Goal: Information Seeking & Learning: Learn about a topic

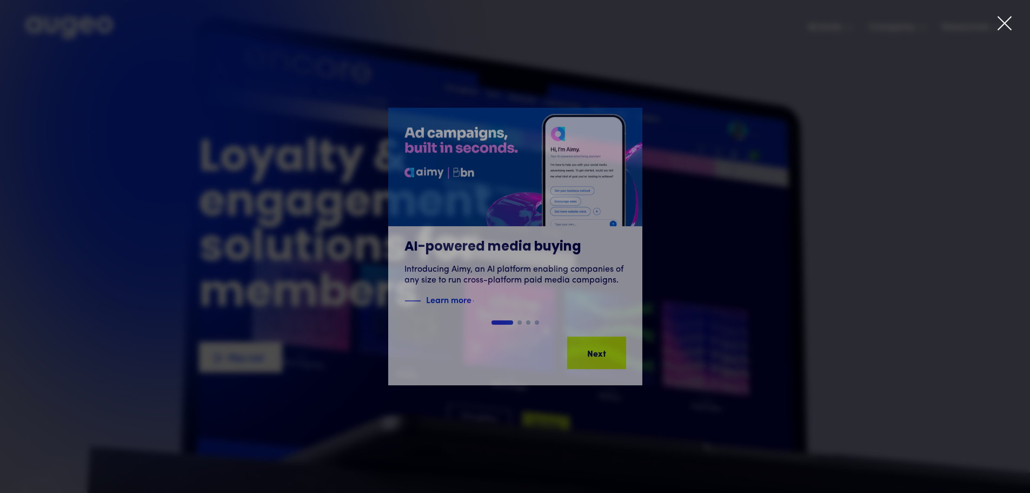
click at [1008, 22] on icon at bounding box center [1005, 23] width 16 height 16
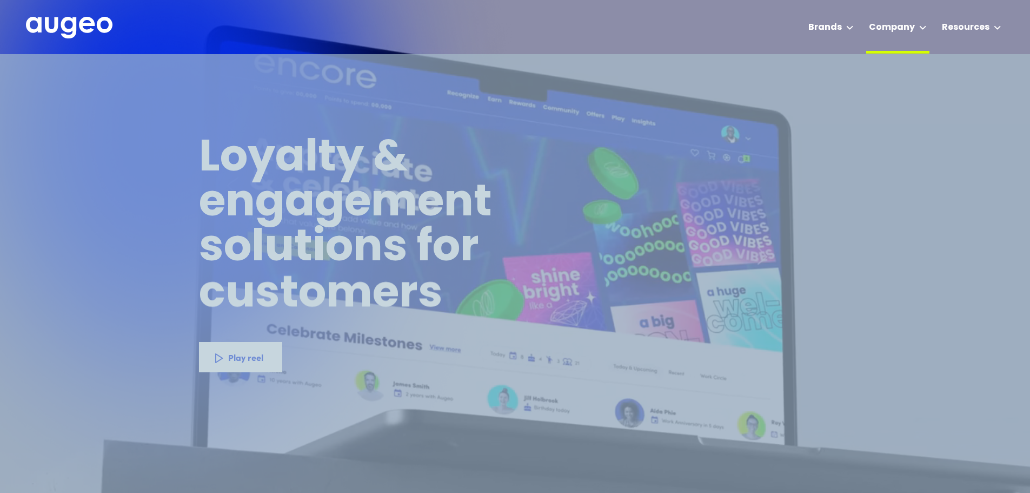
click at [929, 26] on div "Company" at bounding box center [897, 27] width 63 height 54
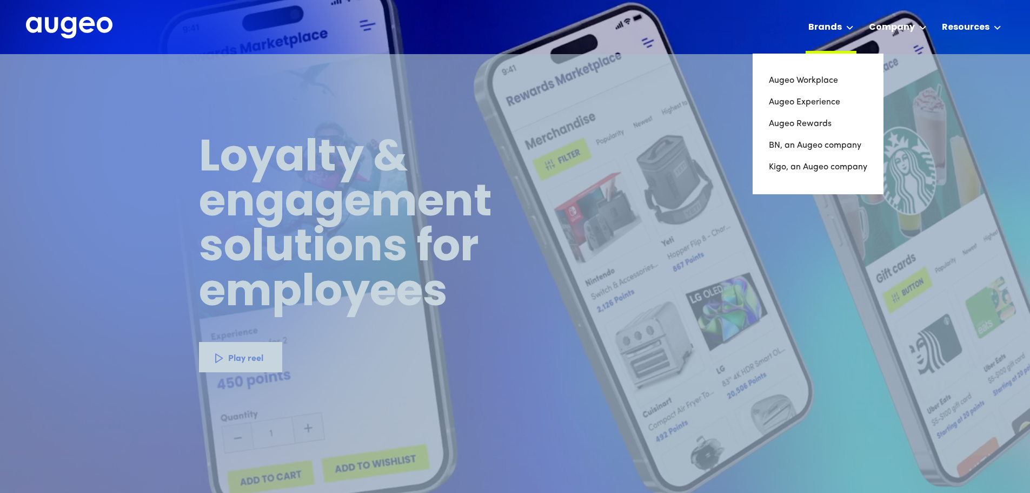
click at [853, 26] on icon at bounding box center [850, 27] width 8 height 4
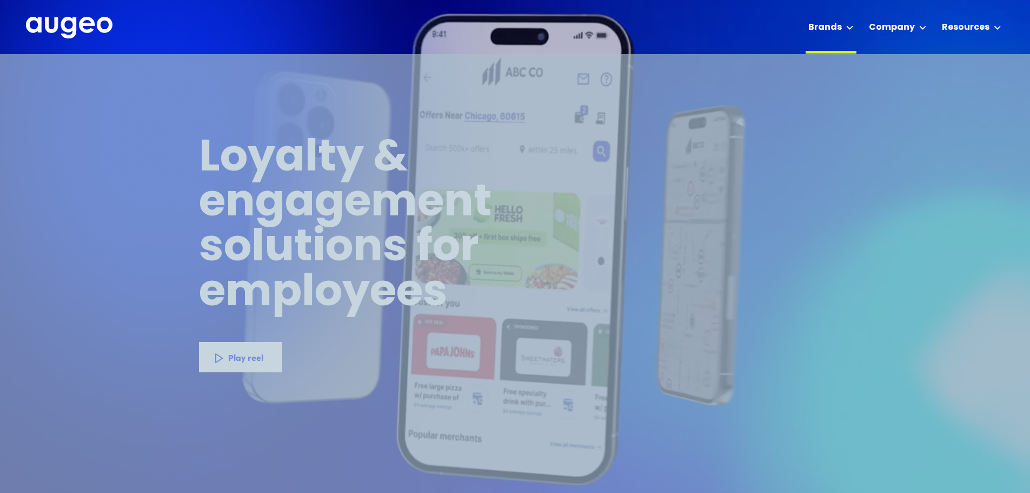
click at [853, 26] on icon at bounding box center [850, 27] width 8 height 4
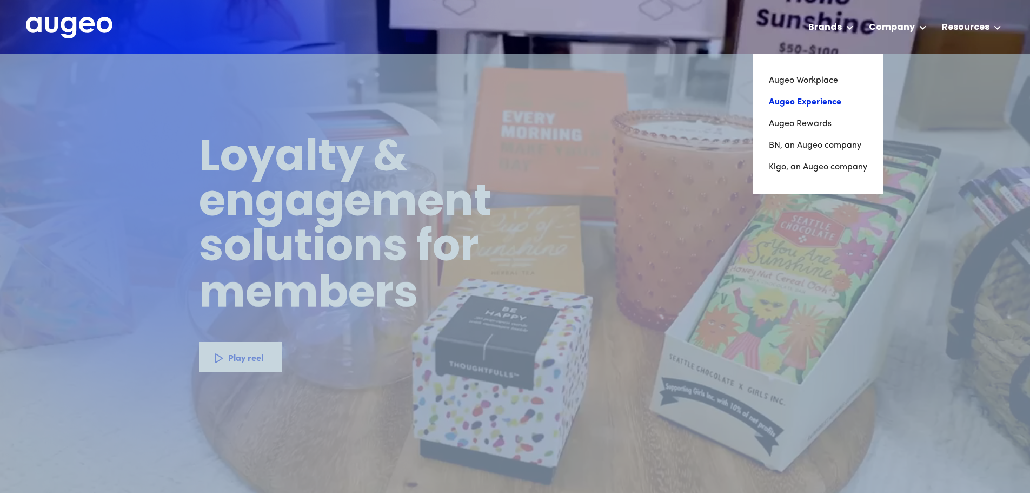
click at [828, 105] on link "Augeo Experience" at bounding box center [818, 102] width 98 height 22
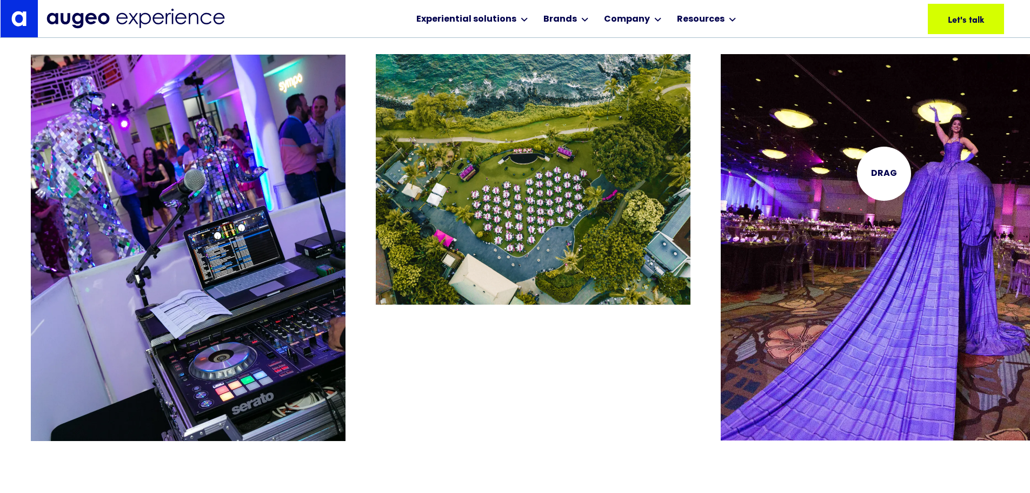
scroll to position [2235, 0]
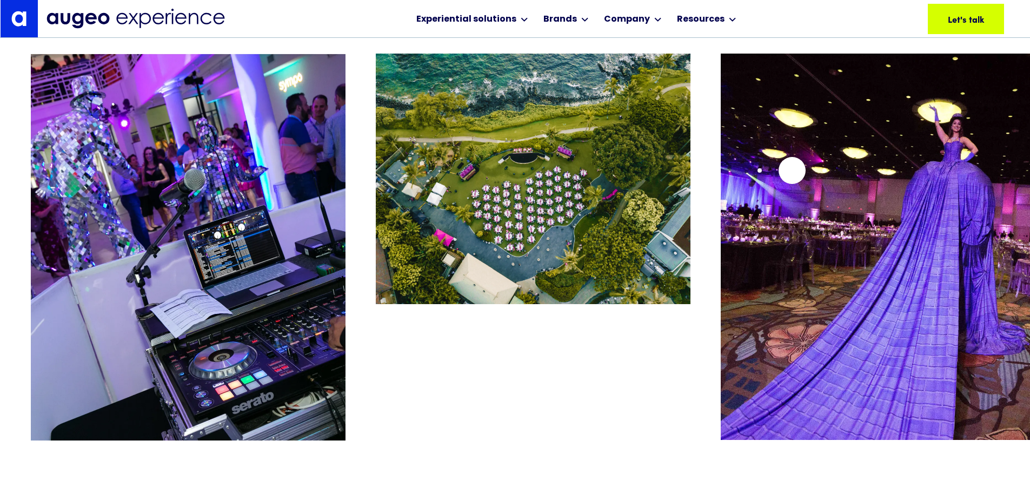
click at [791, 171] on img "3 / 26" at bounding box center [878, 247] width 315 height 387
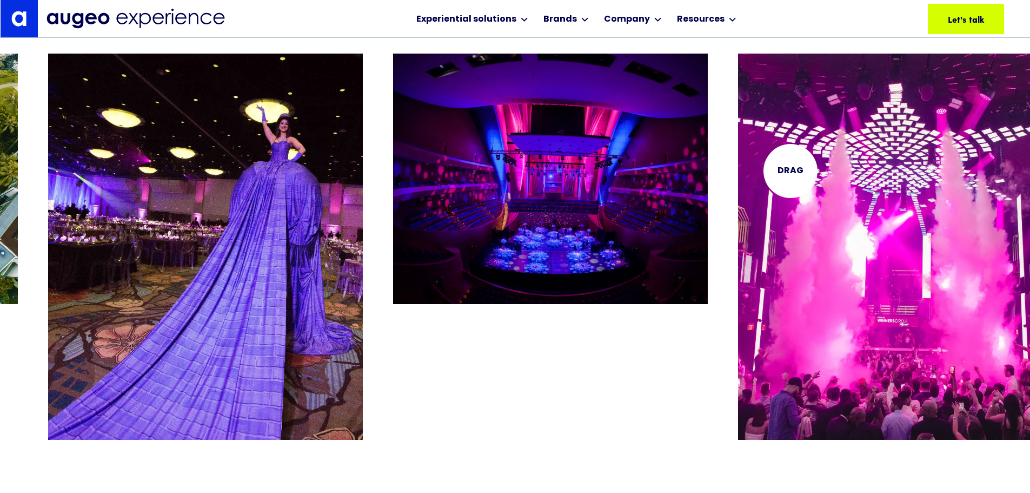
click at [791, 171] on img "5 / 26" at bounding box center [895, 247] width 315 height 387
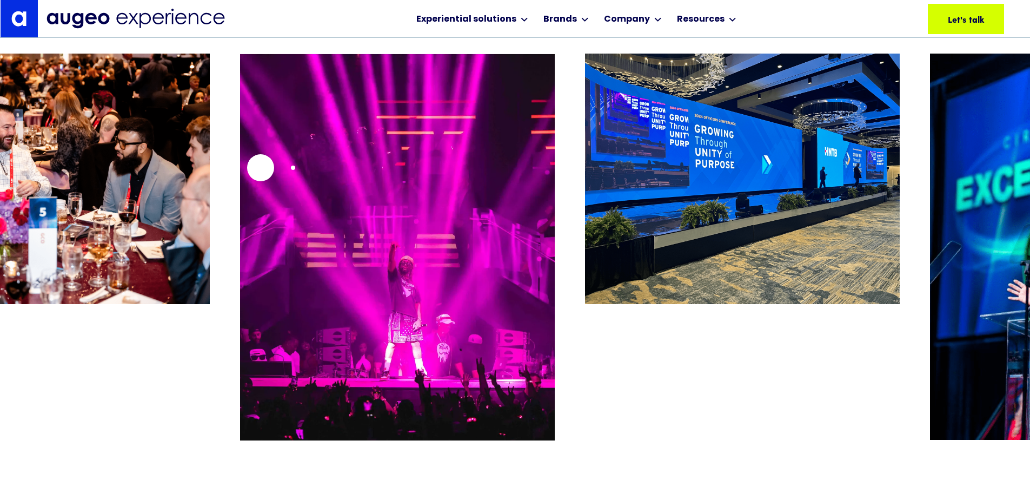
click at [240, 173] on img "7 / 26" at bounding box center [397, 247] width 315 height 387
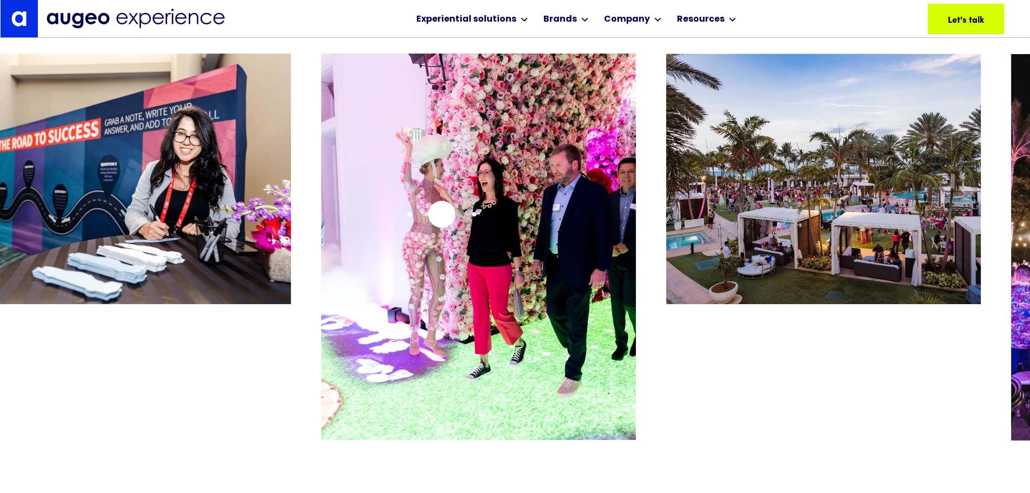
click at [428, 223] on img "11 / 26" at bounding box center [478, 247] width 315 height 387
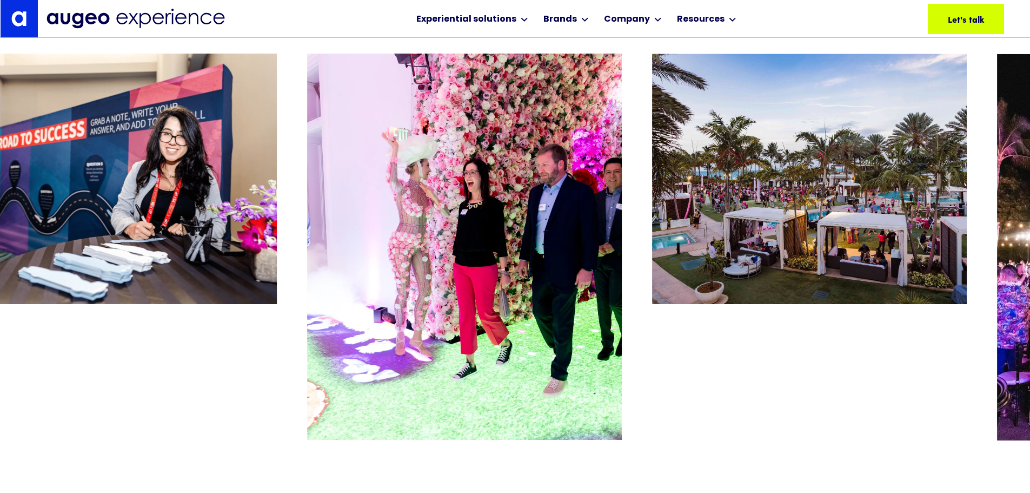
click at [717, 430] on div "12 / 26" at bounding box center [809, 260] width 315 height 412
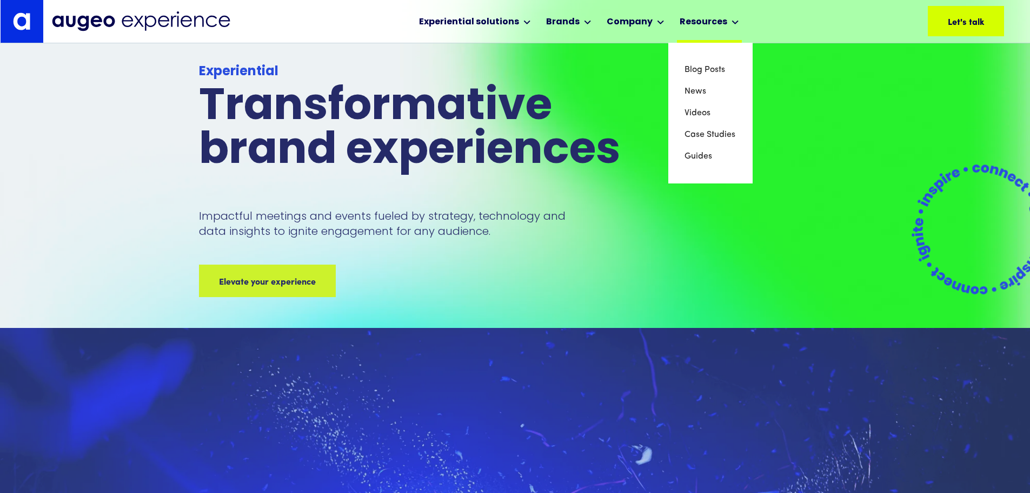
scroll to position [109, 0]
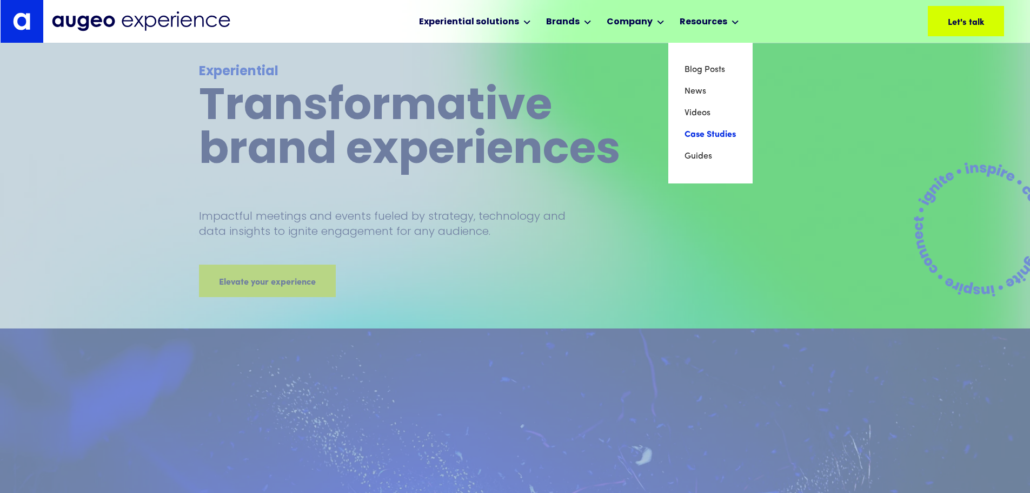
click at [709, 129] on link "Case Studies" at bounding box center [711, 135] width 52 height 22
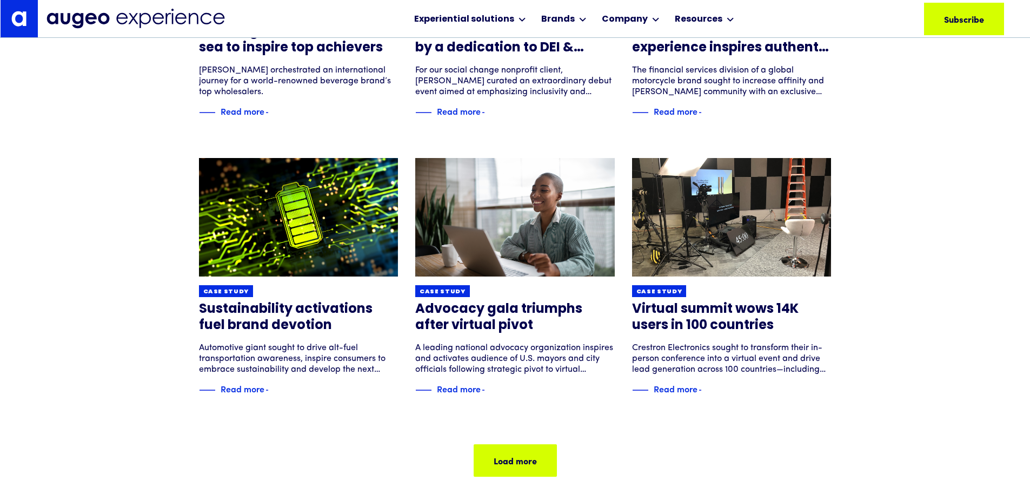
scroll to position [600, 0]
